Goal: Task Accomplishment & Management: Manage account settings

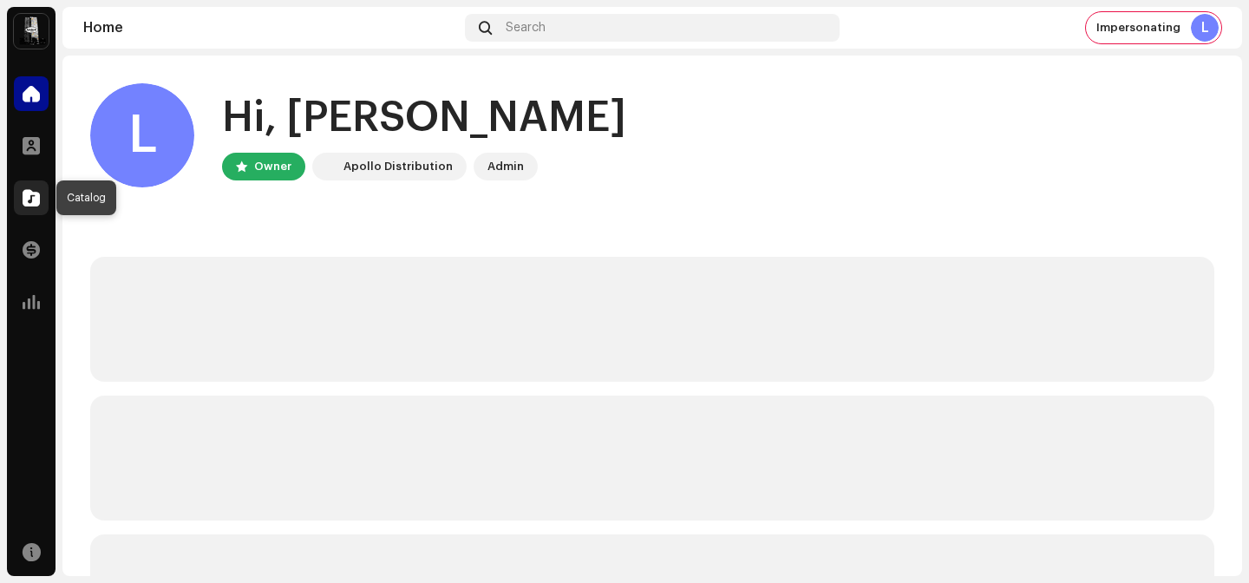
click at [22, 184] on div at bounding box center [31, 197] width 35 height 35
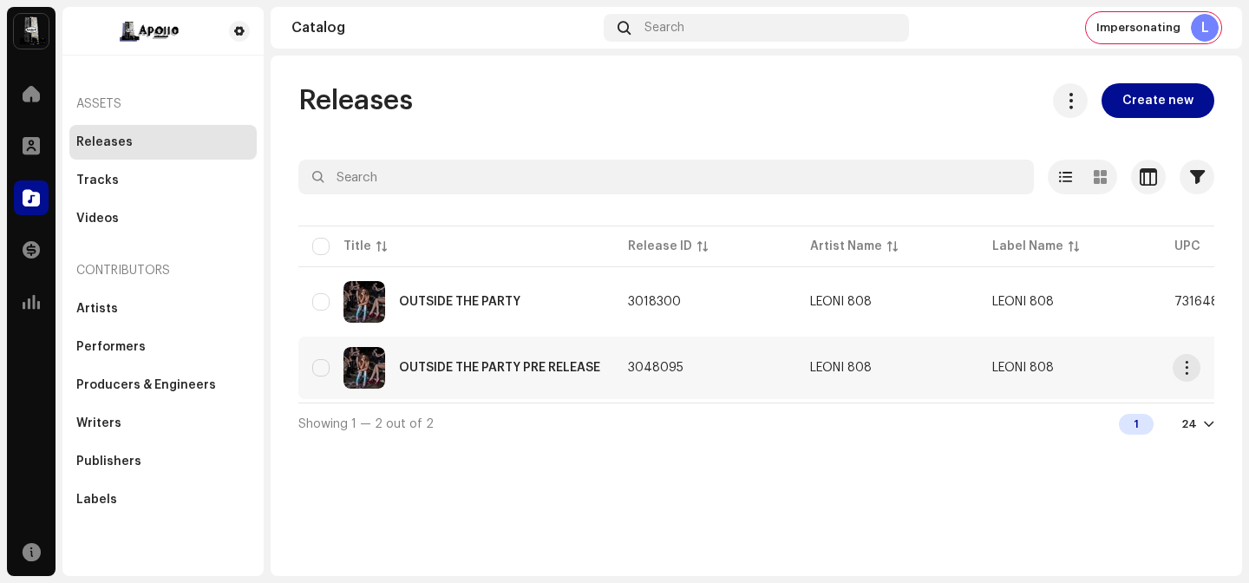
click at [1196, 357] on re-m-actions-button at bounding box center [1187, 368] width 28 height 28
click at [1185, 370] on span "button" at bounding box center [1187, 368] width 13 height 14
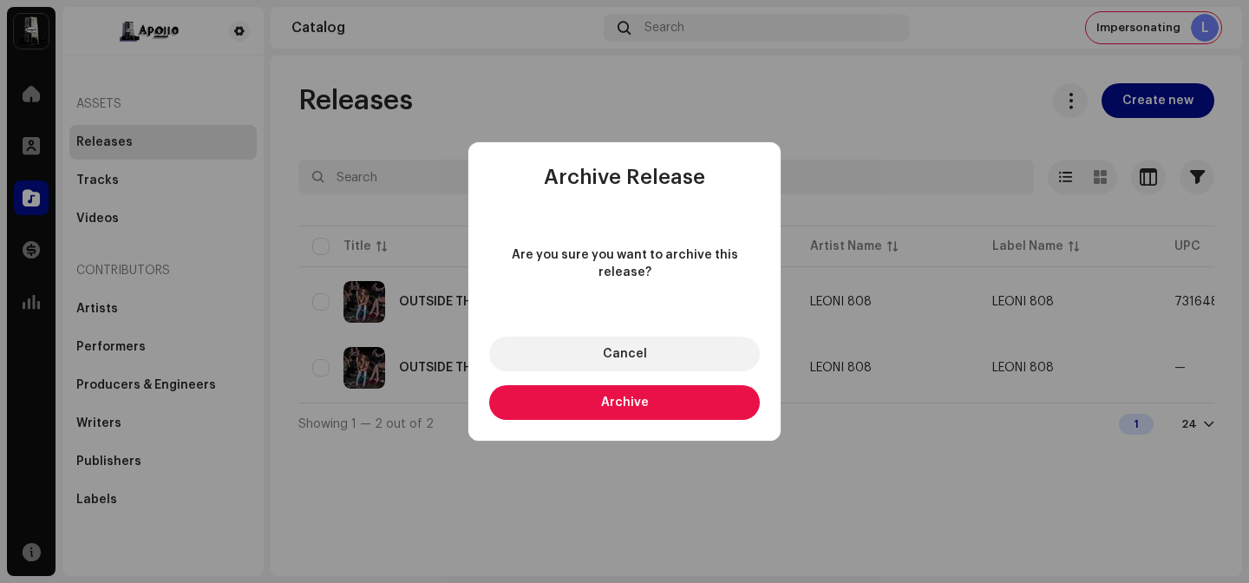
click at [636, 401] on button "Archive" at bounding box center [624, 402] width 271 height 35
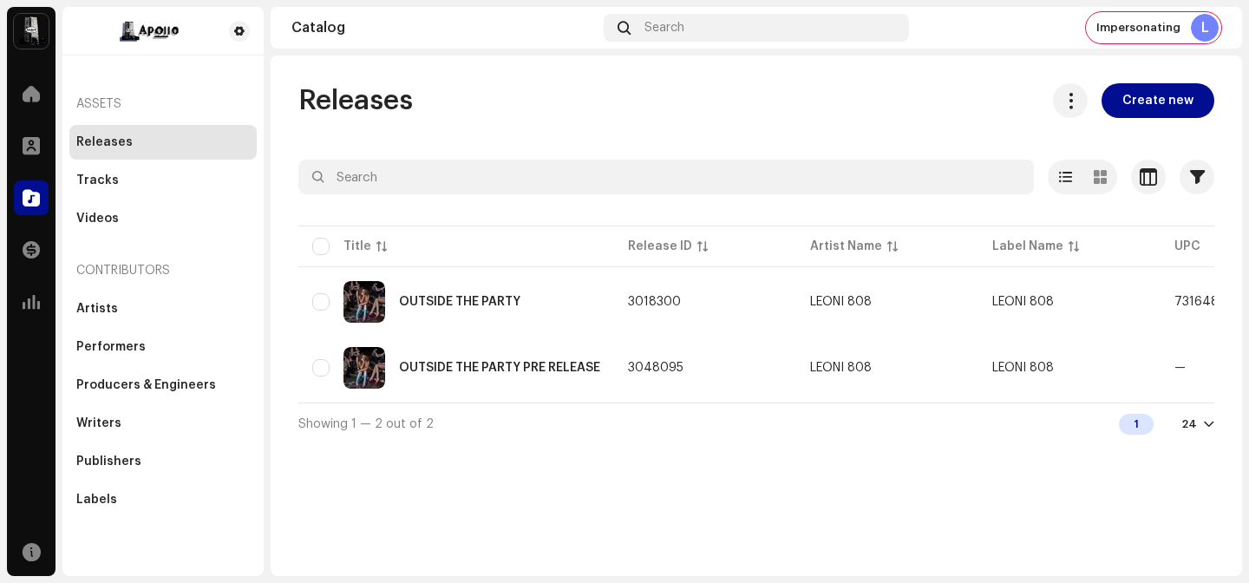
click at [687, 498] on div "Some release(s) couldn't be archived Failed 1 OUTSIDE THE PARTY PRE RELEASE LEO…" at bounding box center [624, 291] width 1249 height 583
click at [553, 301] on div "OUTSIDE THE PARTY" at bounding box center [456, 302] width 288 height 42
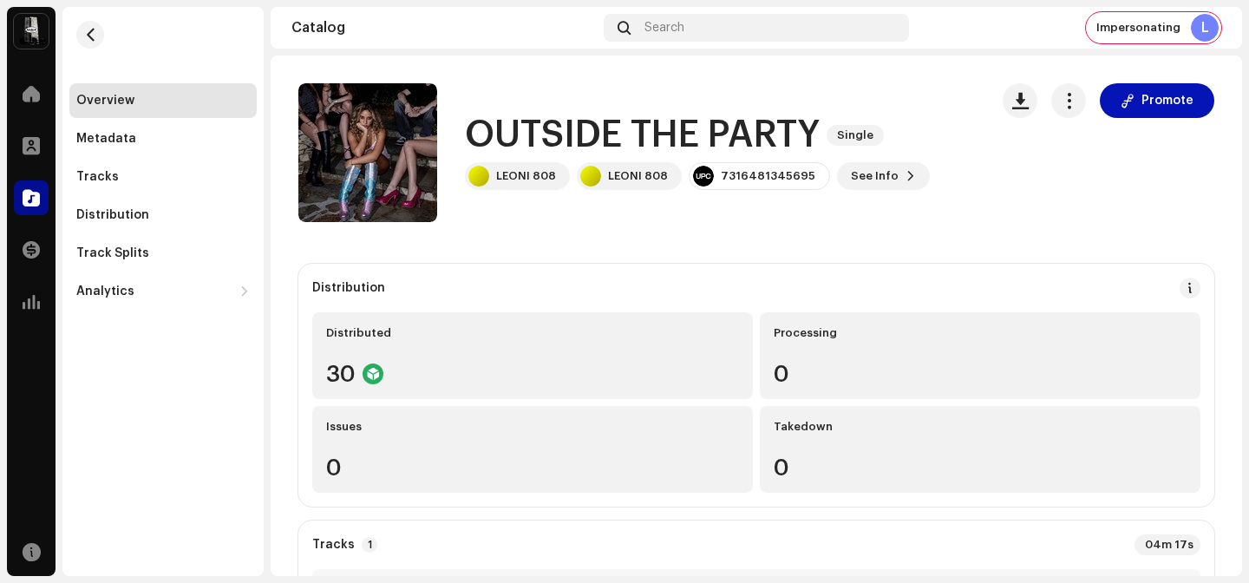
click at [1142, 88] on span "Promote" at bounding box center [1168, 100] width 52 height 35
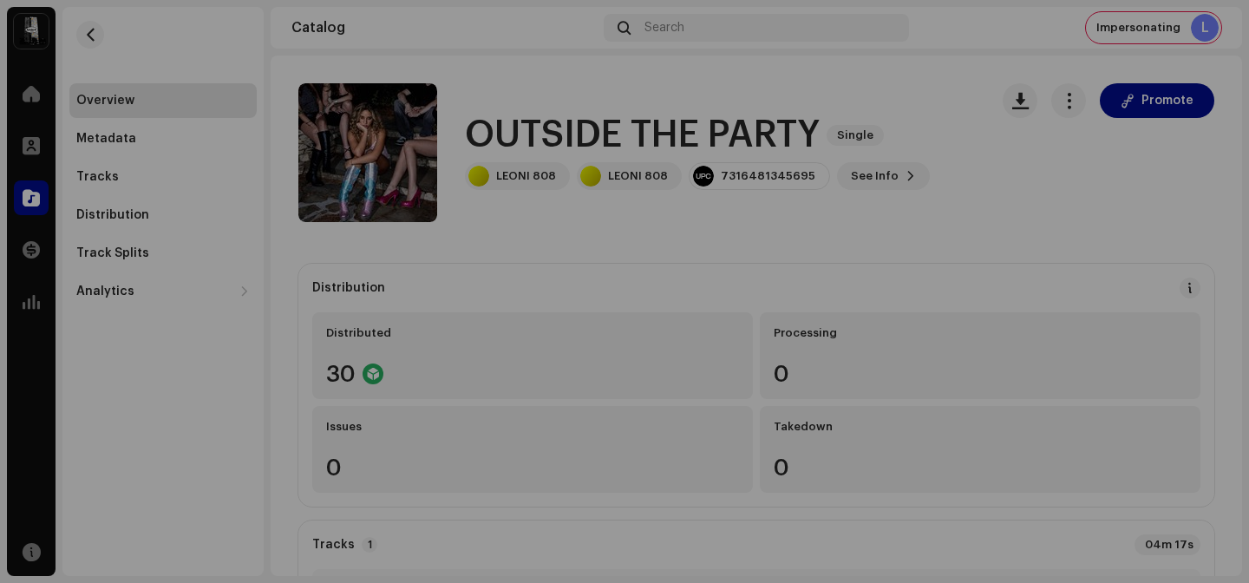
click at [1057, 236] on div "[DOMAIN_NAME] owner A Smart Link simplifies music distribution. It consolidates…" at bounding box center [624, 291] width 1249 height 583
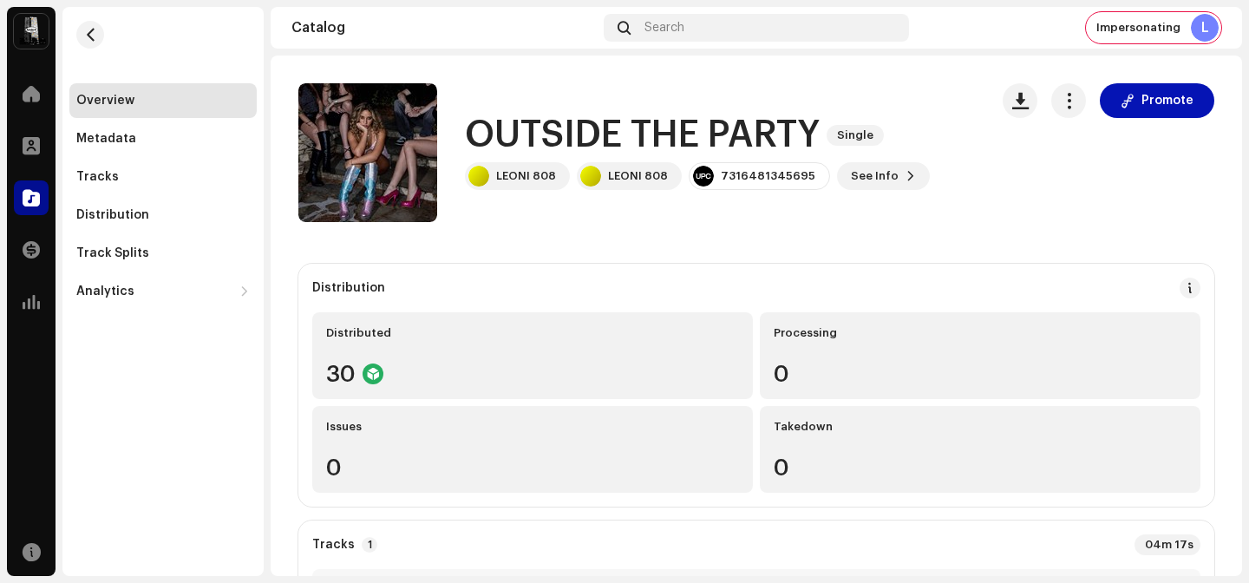
click at [1161, 105] on span "Promote" at bounding box center [1168, 100] width 52 height 35
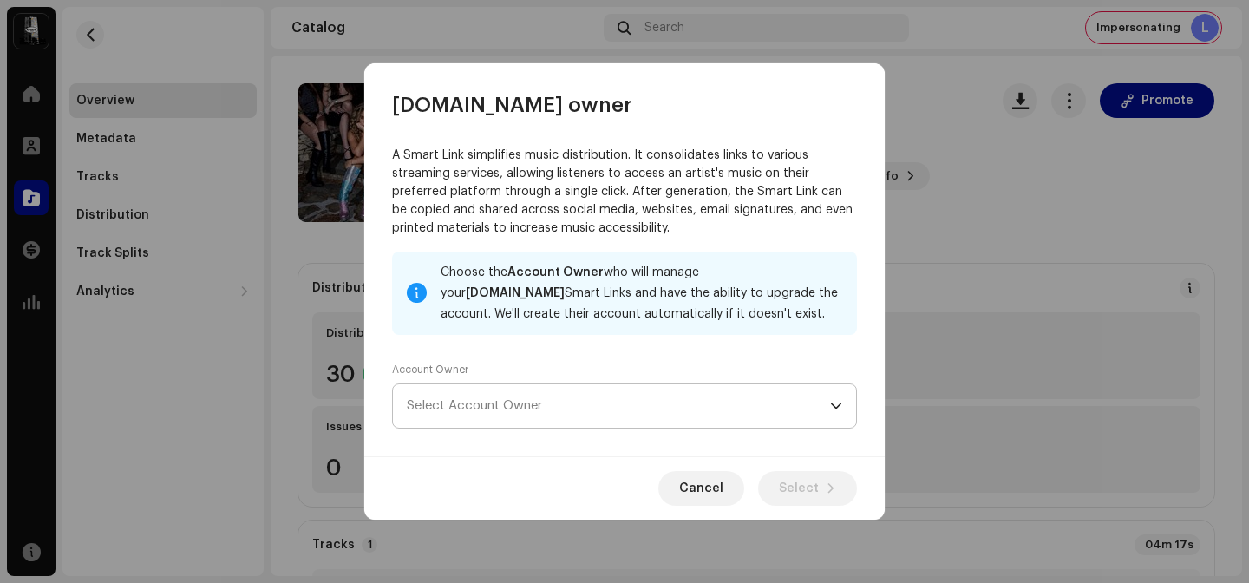
click at [662, 409] on span "Select Account Owner" at bounding box center [618, 405] width 423 height 43
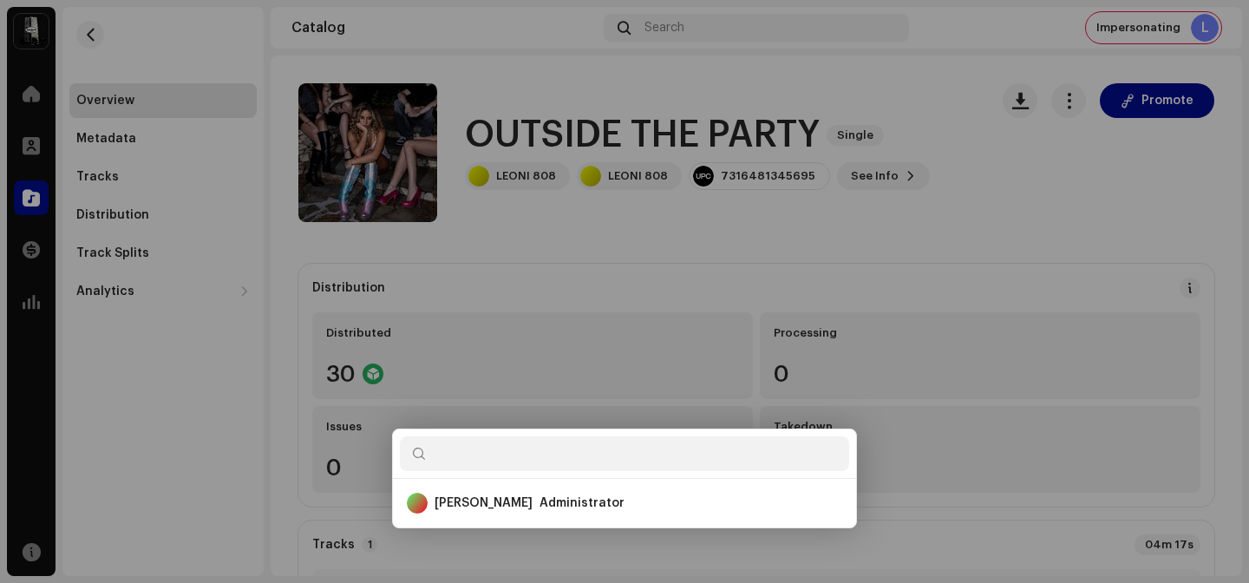
click at [1081, 311] on div "[DOMAIN_NAME] owner A Smart Link simplifies music distribution. It consolidates…" at bounding box center [624, 291] width 1249 height 583
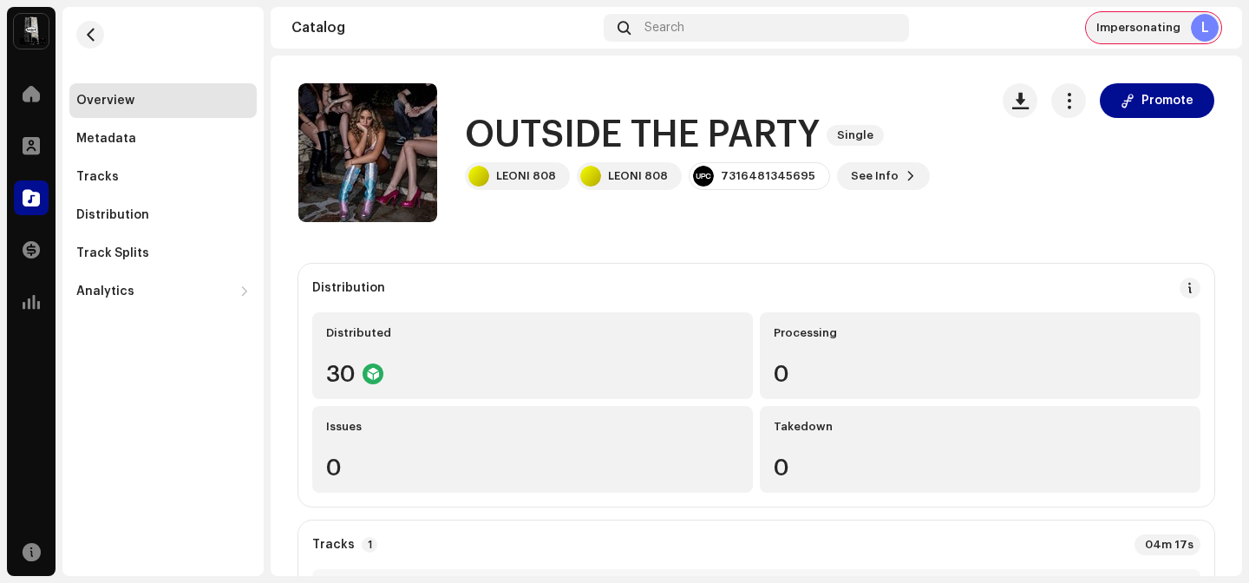
click at [1151, 39] on div "Impersonating L" at bounding box center [1153, 27] width 135 height 31
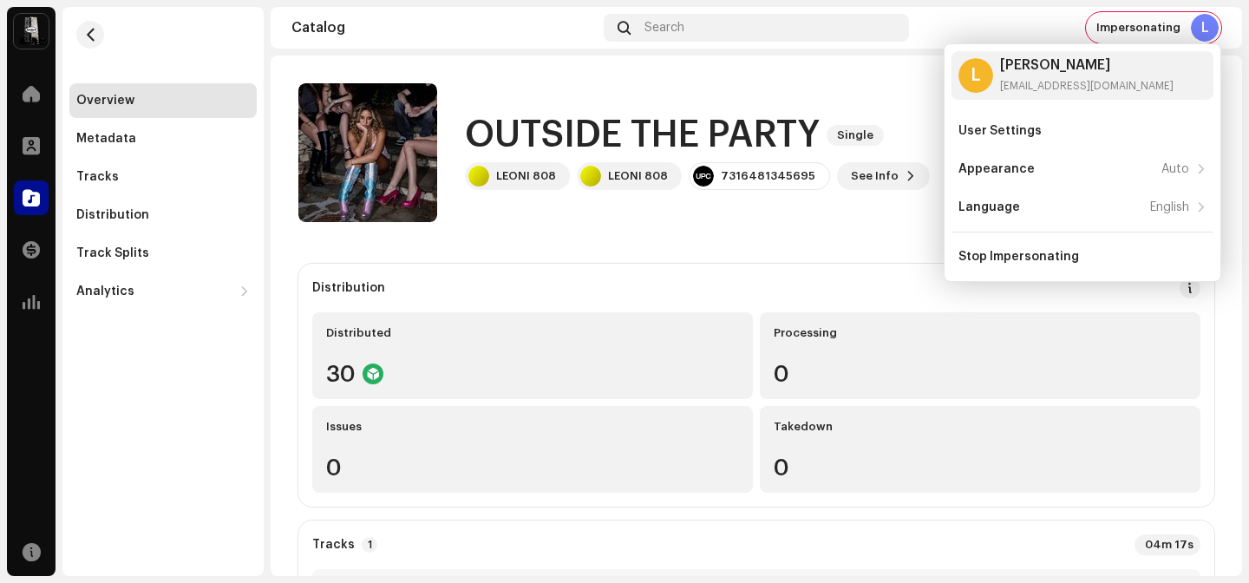
click at [1067, 235] on div "User Settings Appearance Auto Language English Stop Impersonating" at bounding box center [1083, 194] width 262 height 160
click at [1130, 263] on div "Stop Impersonating" at bounding box center [1083, 257] width 248 height 14
